Goal: Information Seeking & Learning: Stay updated

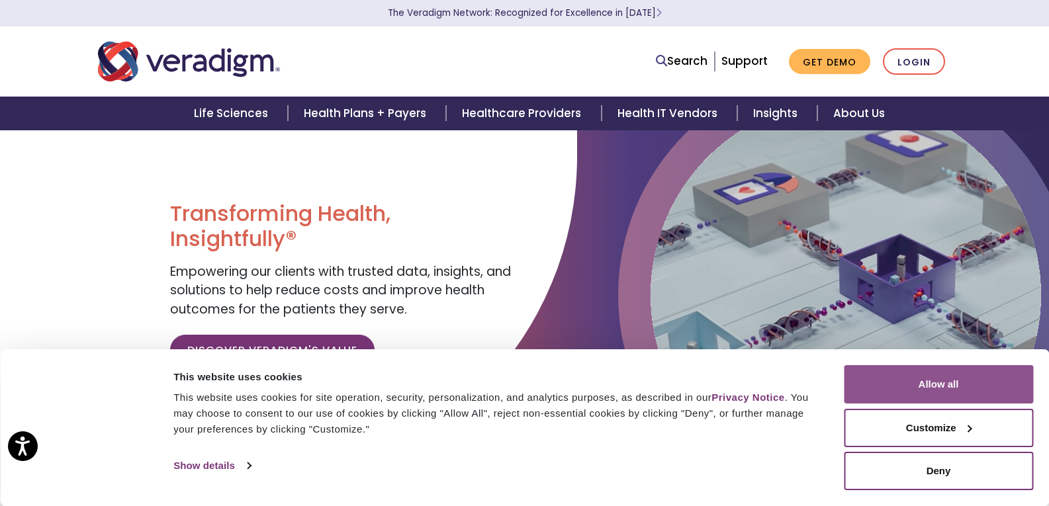
click at [996, 397] on button "Allow all" at bounding box center [938, 384] width 189 height 38
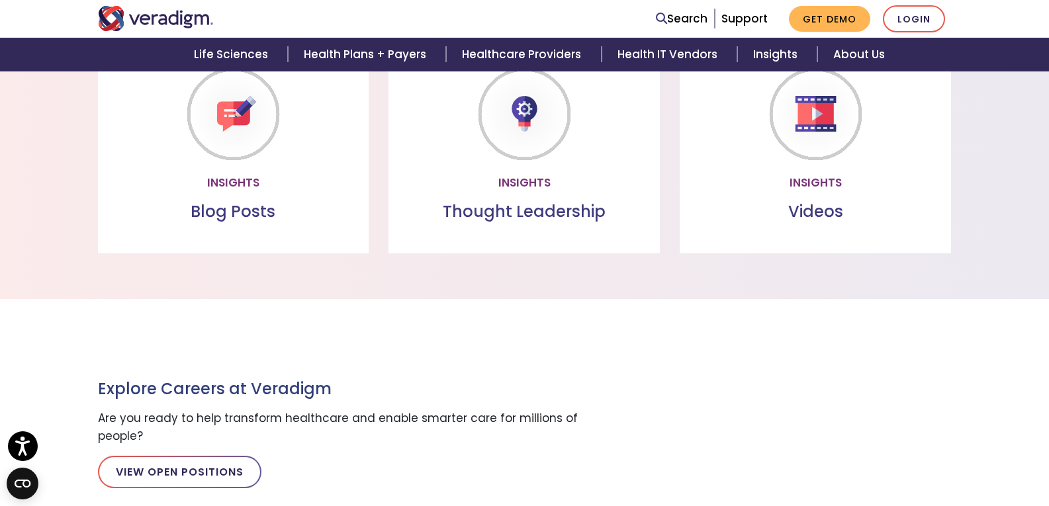
scroll to position [1257, 0]
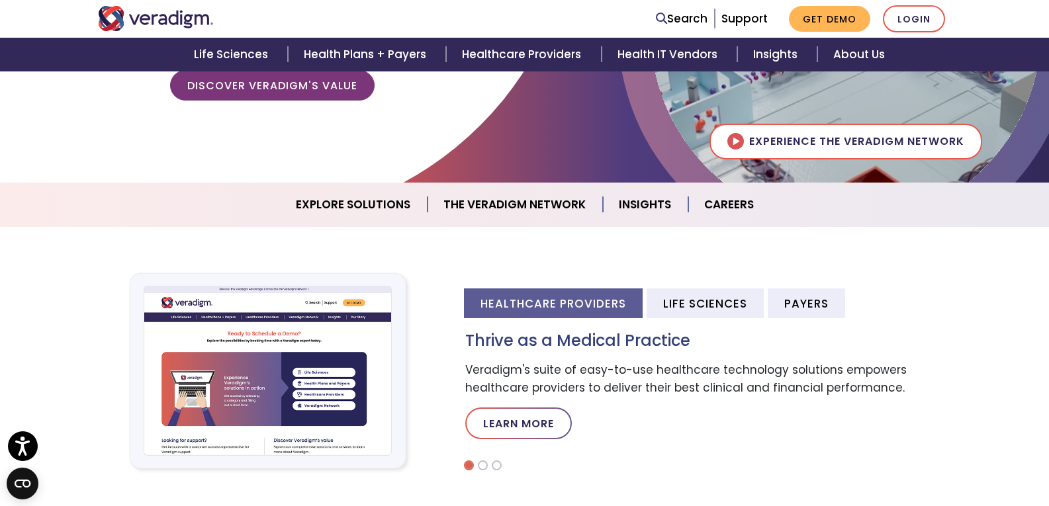
scroll to position [331, 0]
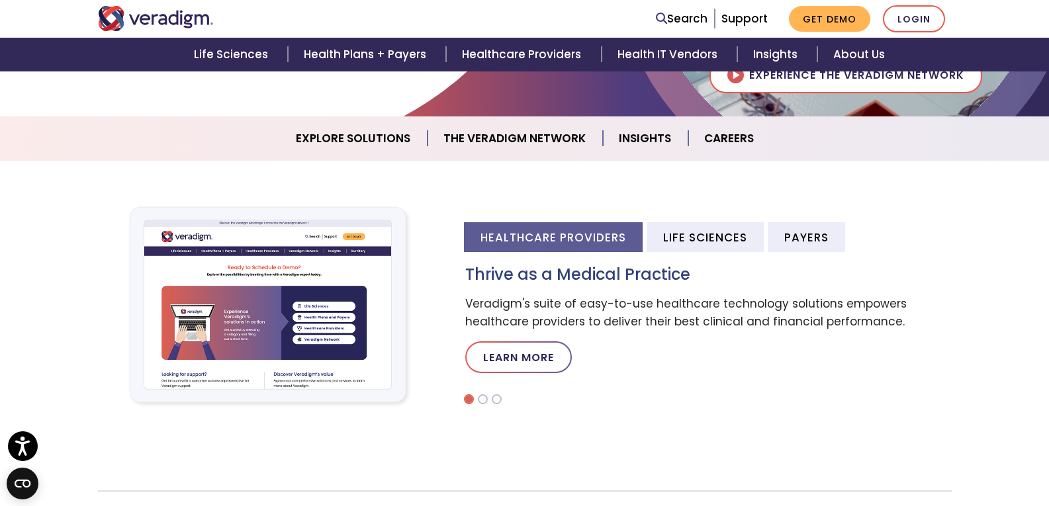
click at [566, 238] on li "Healthcare Providers" at bounding box center [553, 237] width 179 height 30
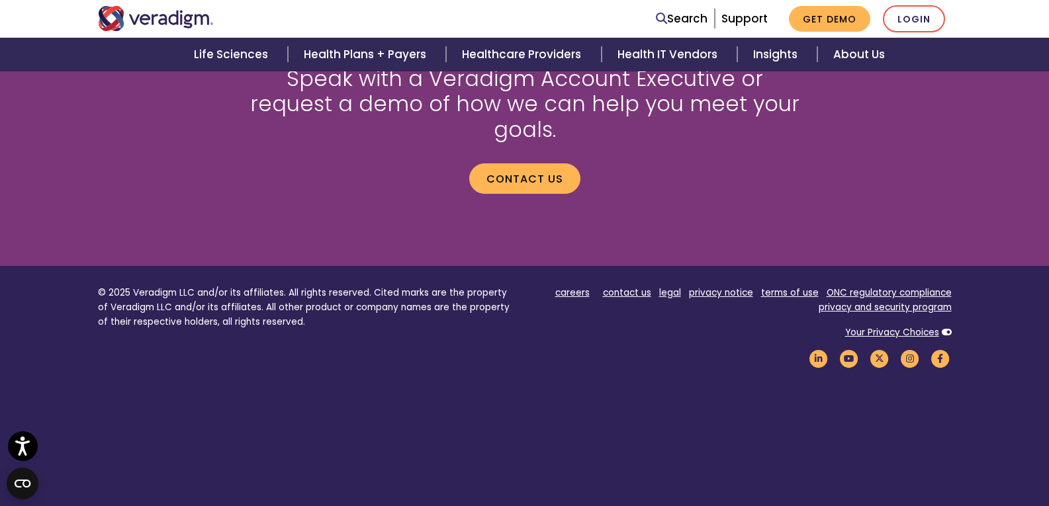
scroll to position [1853, 0]
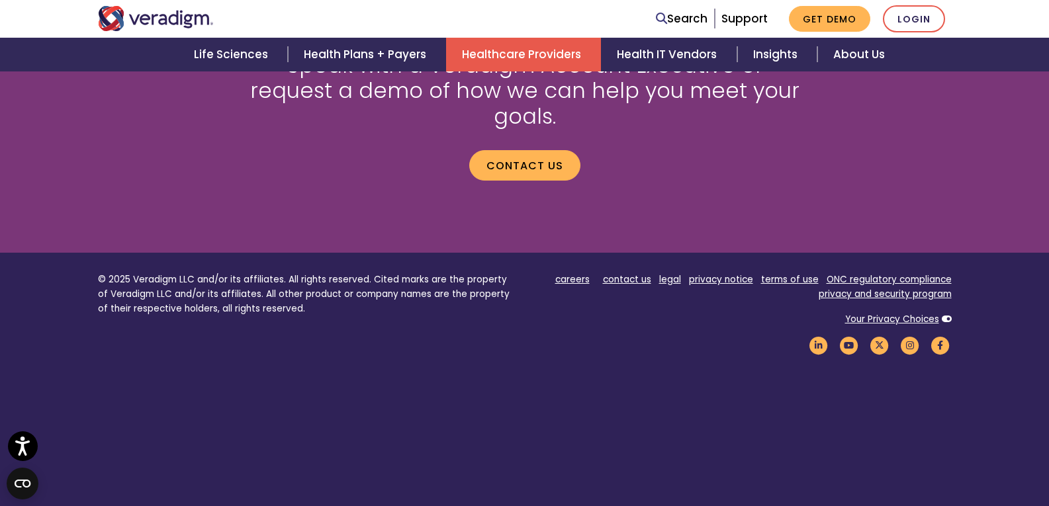
click at [508, 62] on link "Healthcare Providers" at bounding box center [523, 55] width 155 height 34
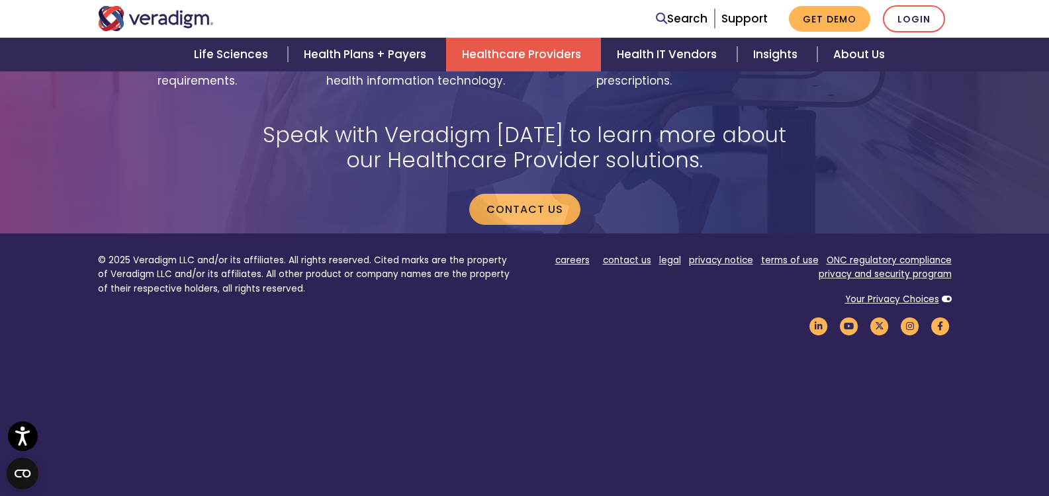
scroll to position [2766, 0]
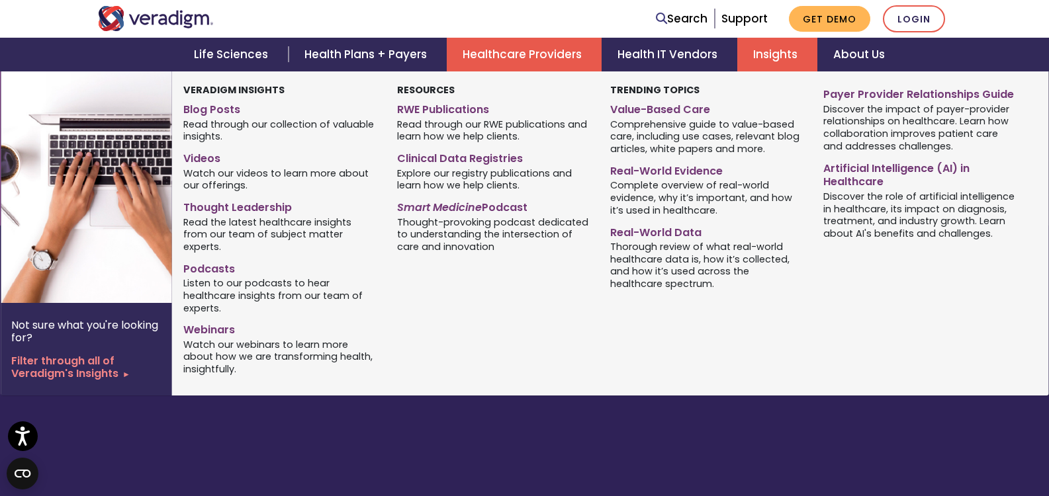
click at [801, 44] on link "Insights" at bounding box center [777, 55] width 80 height 34
